Goal: Check status: Check status

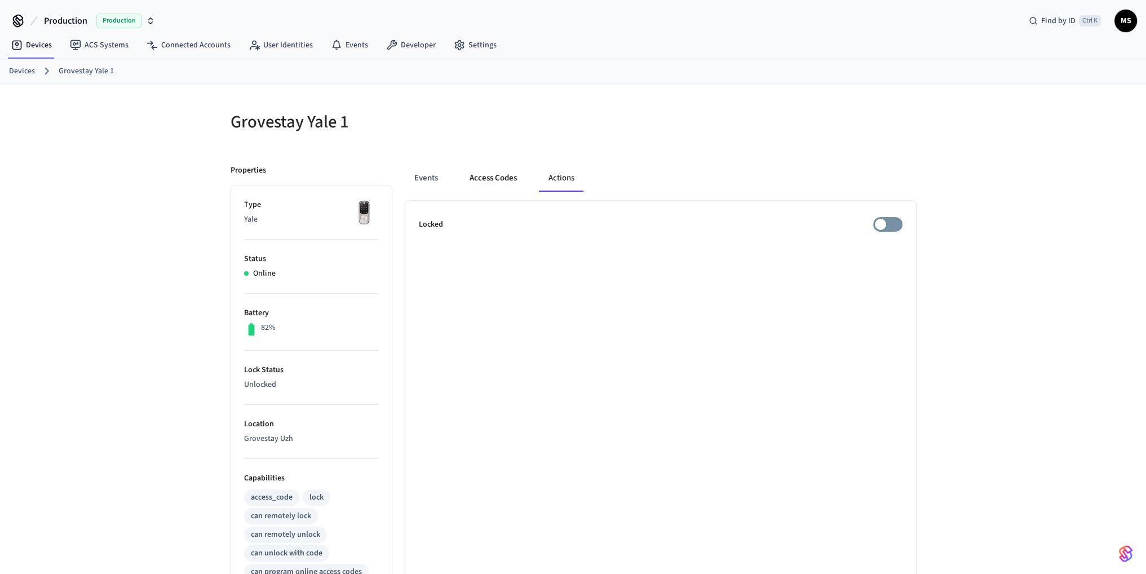
click at [503, 175] on button "Access Codes" at bounding box center [492, 178] width 65 height 27
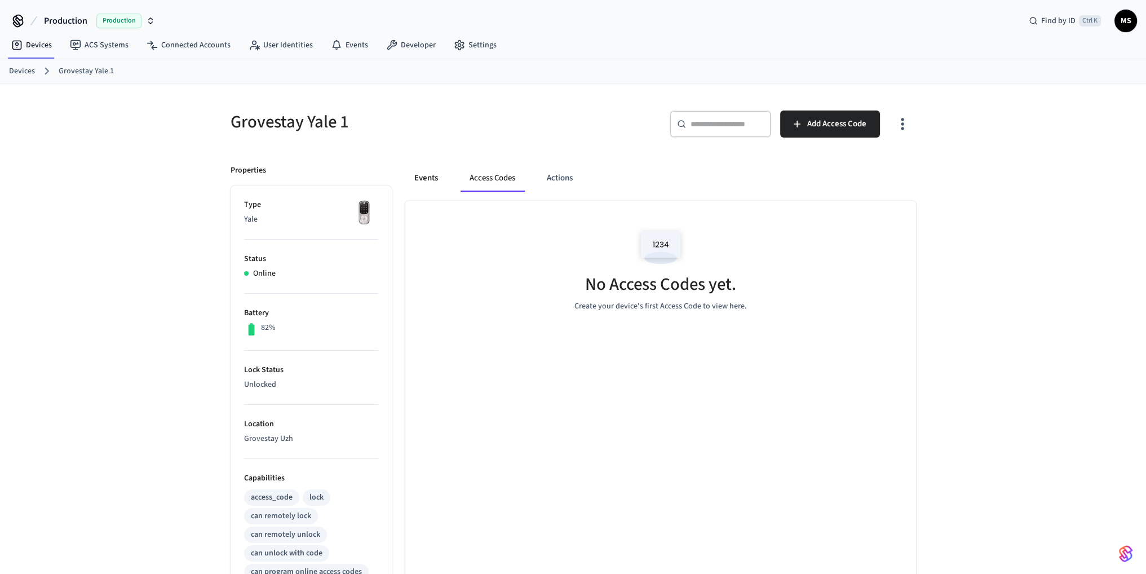
click at [433, 176] on button "Events" at bounding box center [426, 178] width 42 height 27
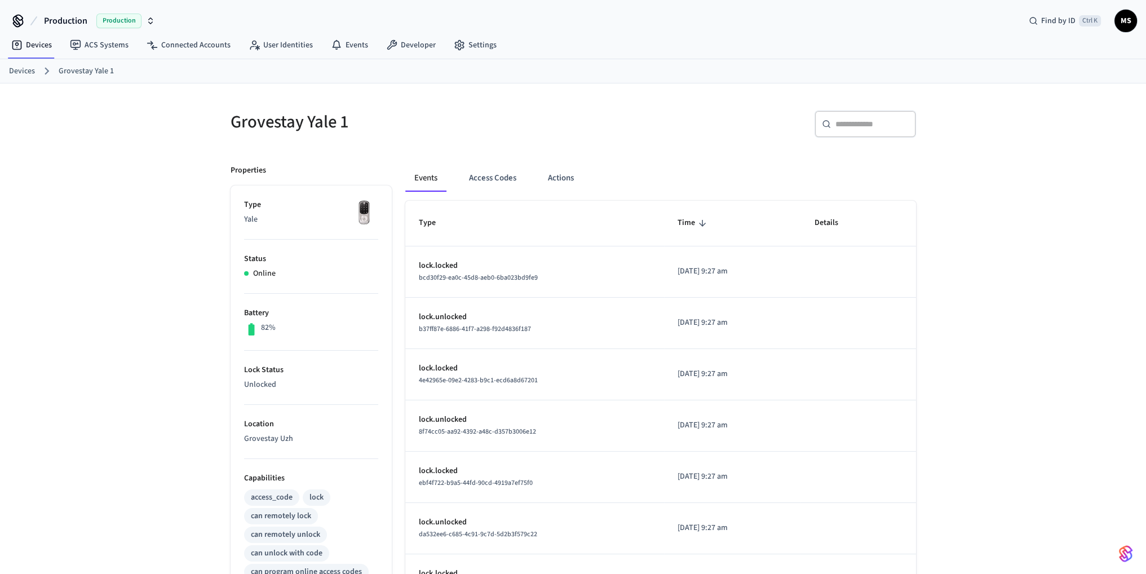
click at [256, 379] on p "Unlocked" at bounding box center [311, 385] width 134 height 12
click at [273, 371] on p "Lock Status" at bounding box center [311, 370] width 134 height 12
click at [495, 183] on button "Access Codes" at bounding box center [492, 178] width 65 height 27
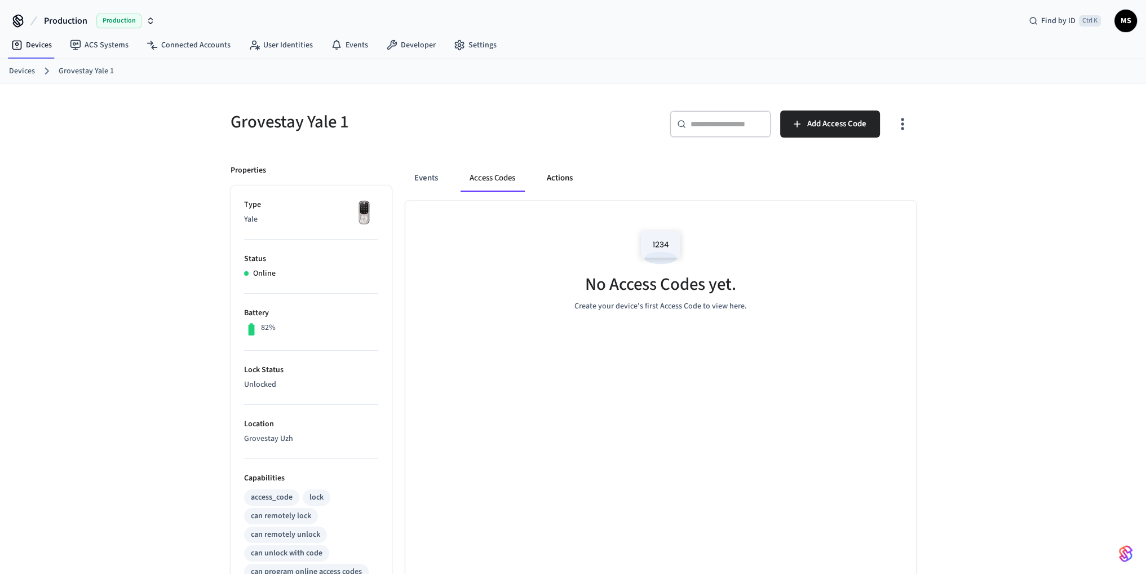
click at [553, 174] on button "Actions" at bounding box center [560, 178] width 44 height 27
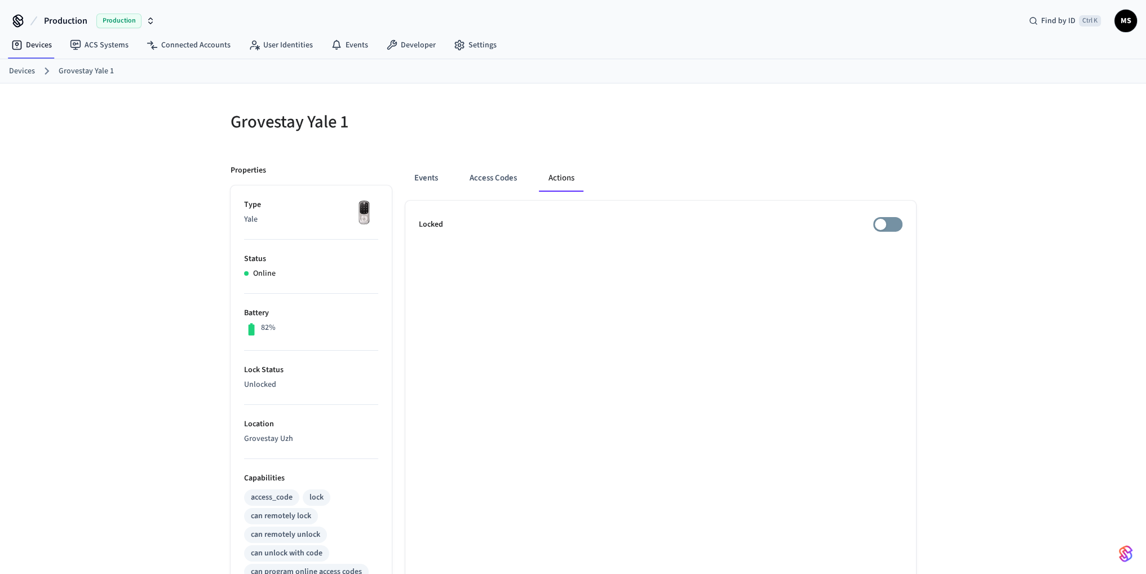
click at [450, 183] on div "Events Access Codes Actions" at bounding box center [660, 178] width 511 height 27
click at [432, 181] on button "Events" at bounding box center [426, 178] width 42 height 27
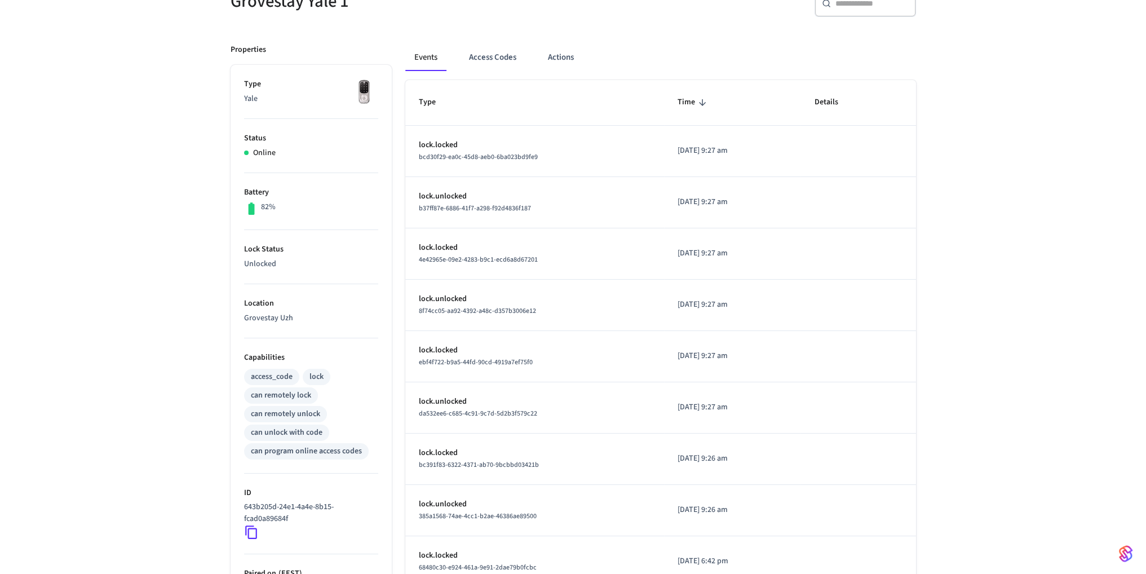
scroll to position [261, 0]
